Goal: Transaction & Acquisition: Purchase product/service

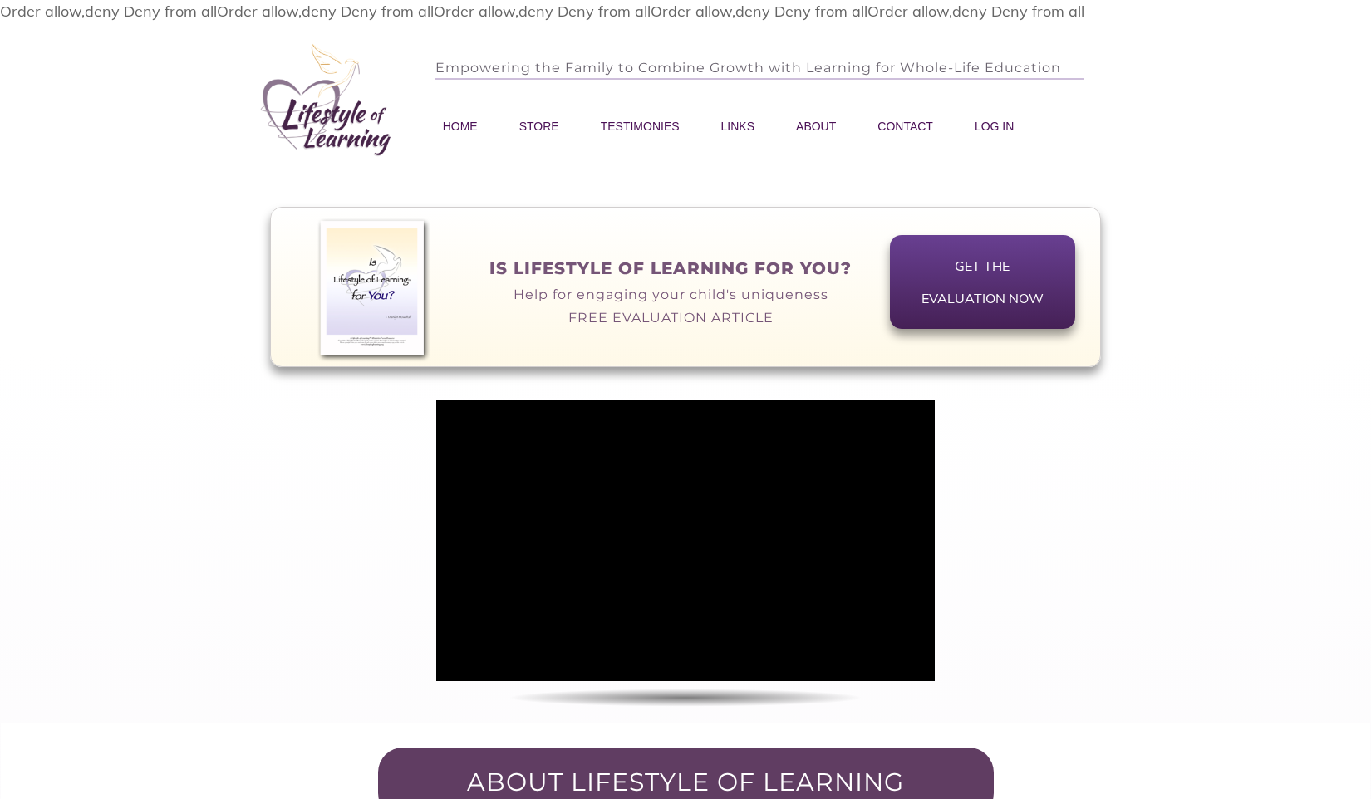
click at [243, 14] on filesmatch "Order allow,deny Deny from all" at bounding box center [325, 11] width 217 height 19
click at [550, 122] on span "STORE" at bounding box center [539, 126] width 40 height 23
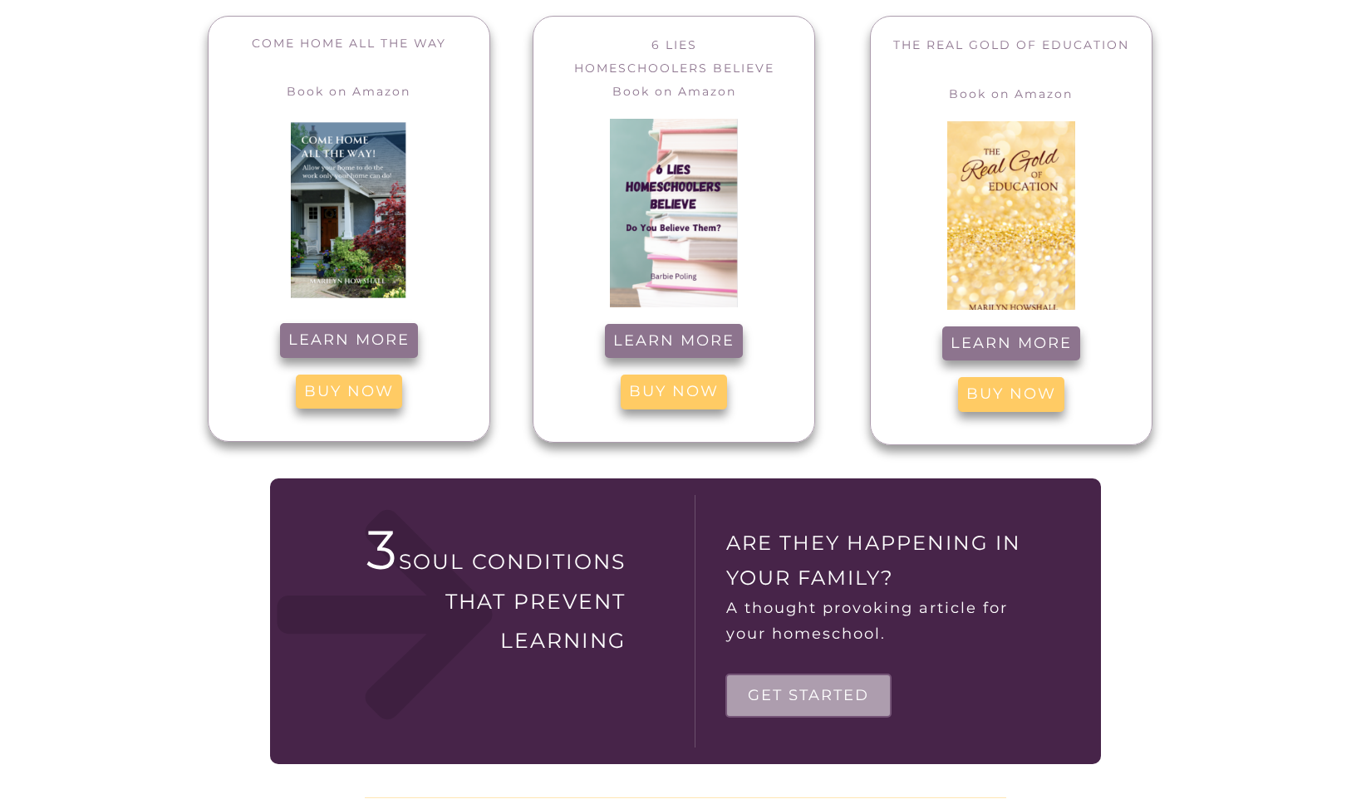
scroll to position [548, 0]
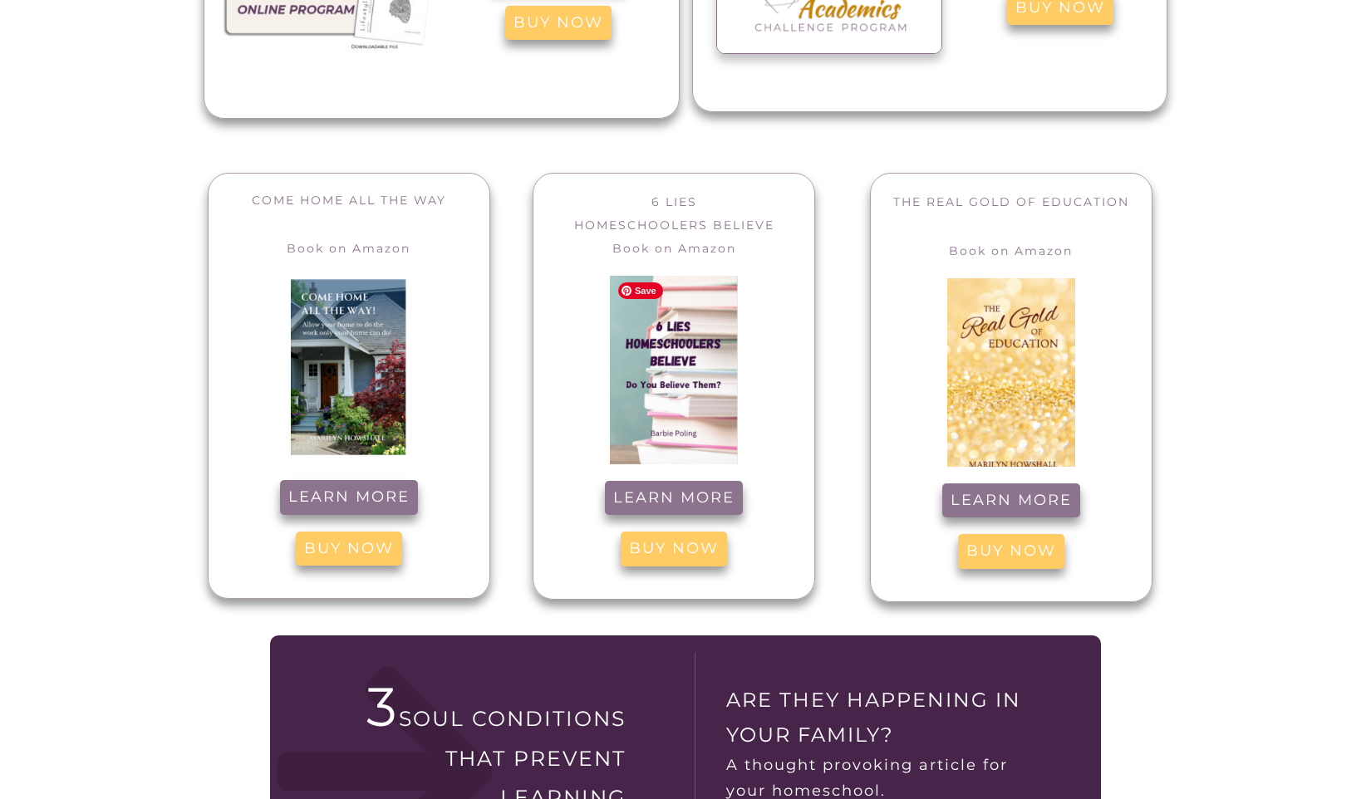
click at [679, 424] on img at bounding box center [674, 374] width 128 height 199
click at [689, 504] on span "Learn more" at bounding box center [673, 498] width 121 height 18
